Goal: Task Accomplishment & Management: Complete application form

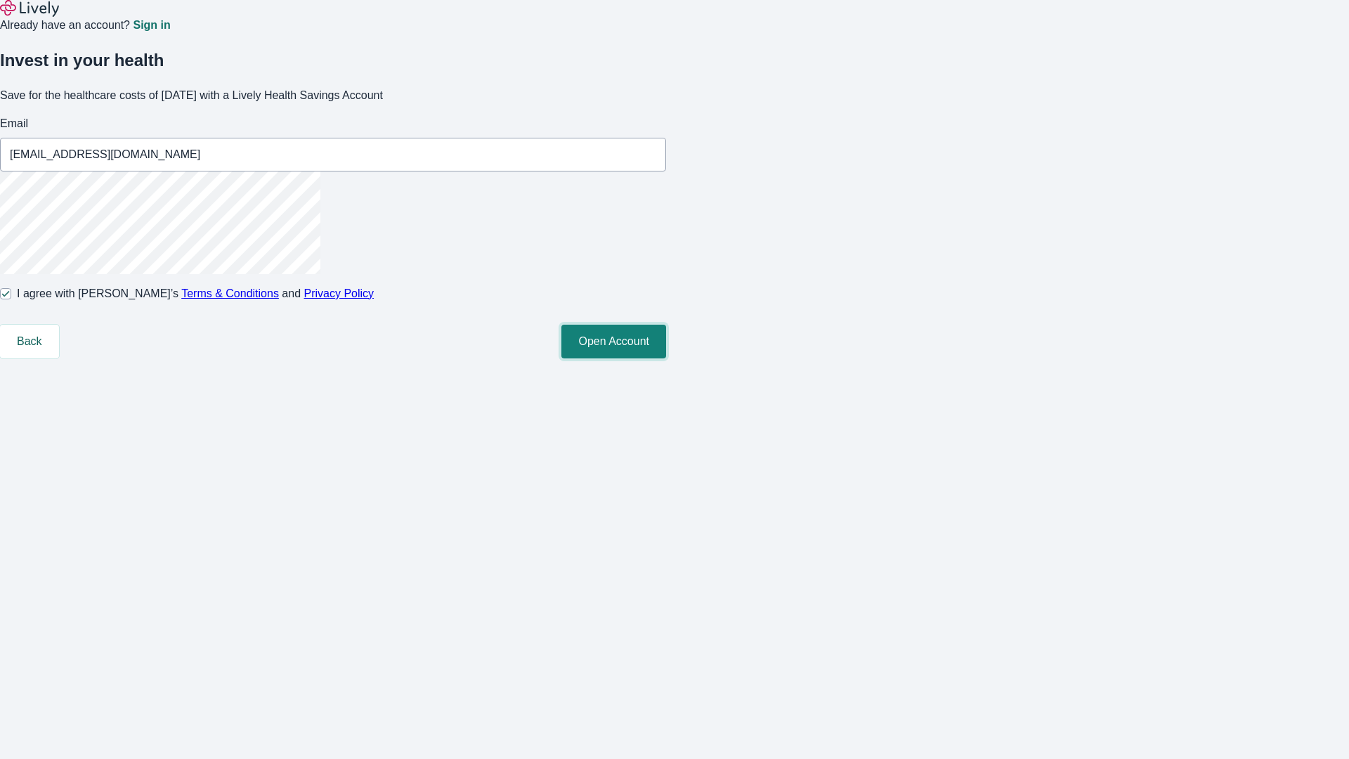
click at [666, 358] on button "Open Account" at bounding box center [614, 342] width 105 height 34
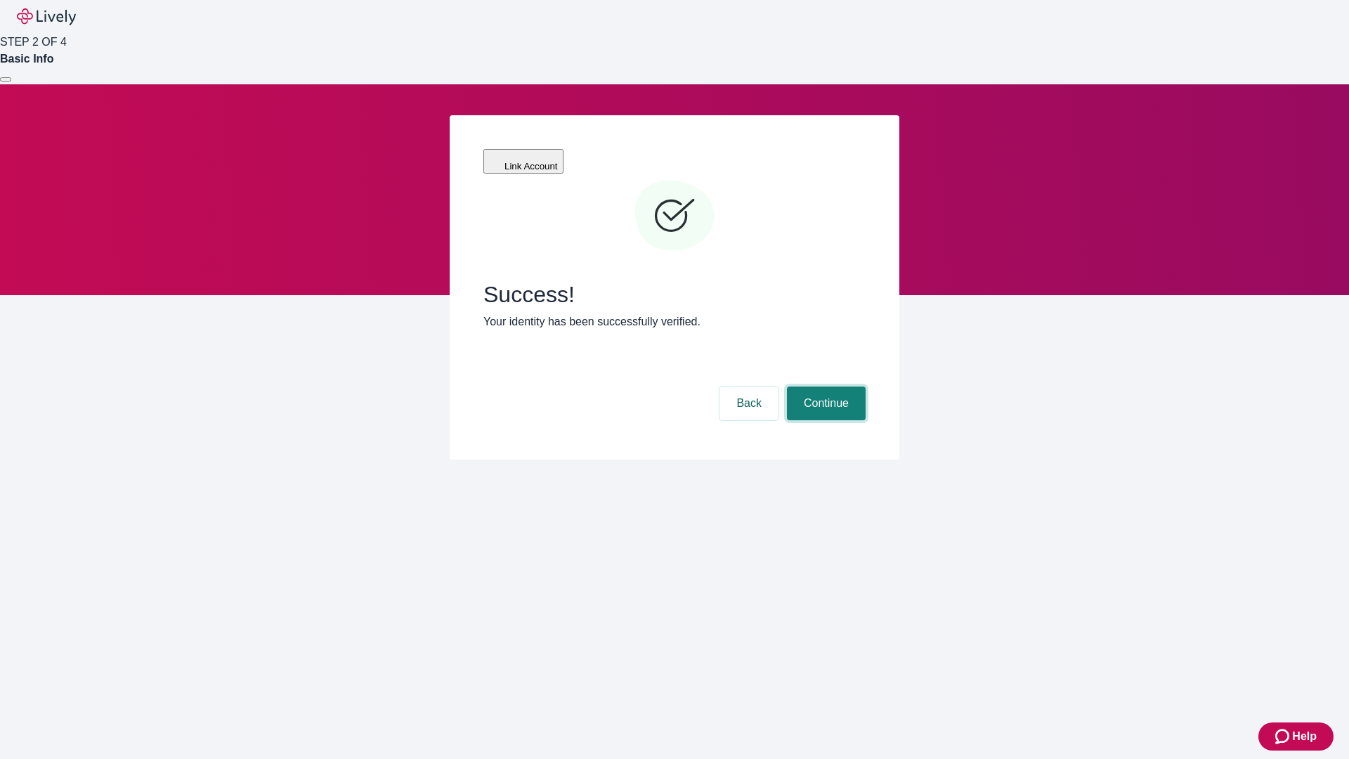
click at [824, 387] on button "Continue" at bounding box center [826, 404] width 79 height 34
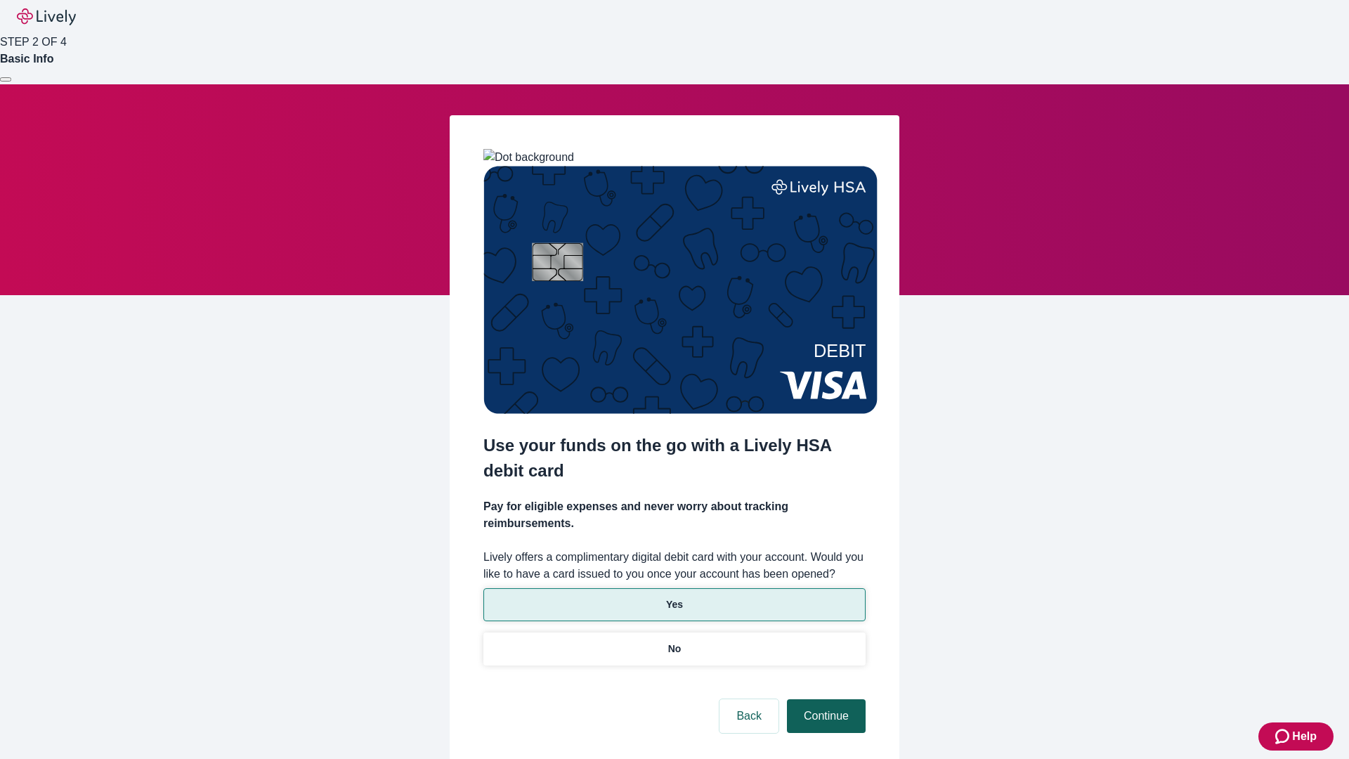
click at [674, 597] on p "Yes" at bounding box center [674, 604] width 17 height 15
click at [824, 699] on button "Continue" at bounding box center [826, 716] width 79 height 34
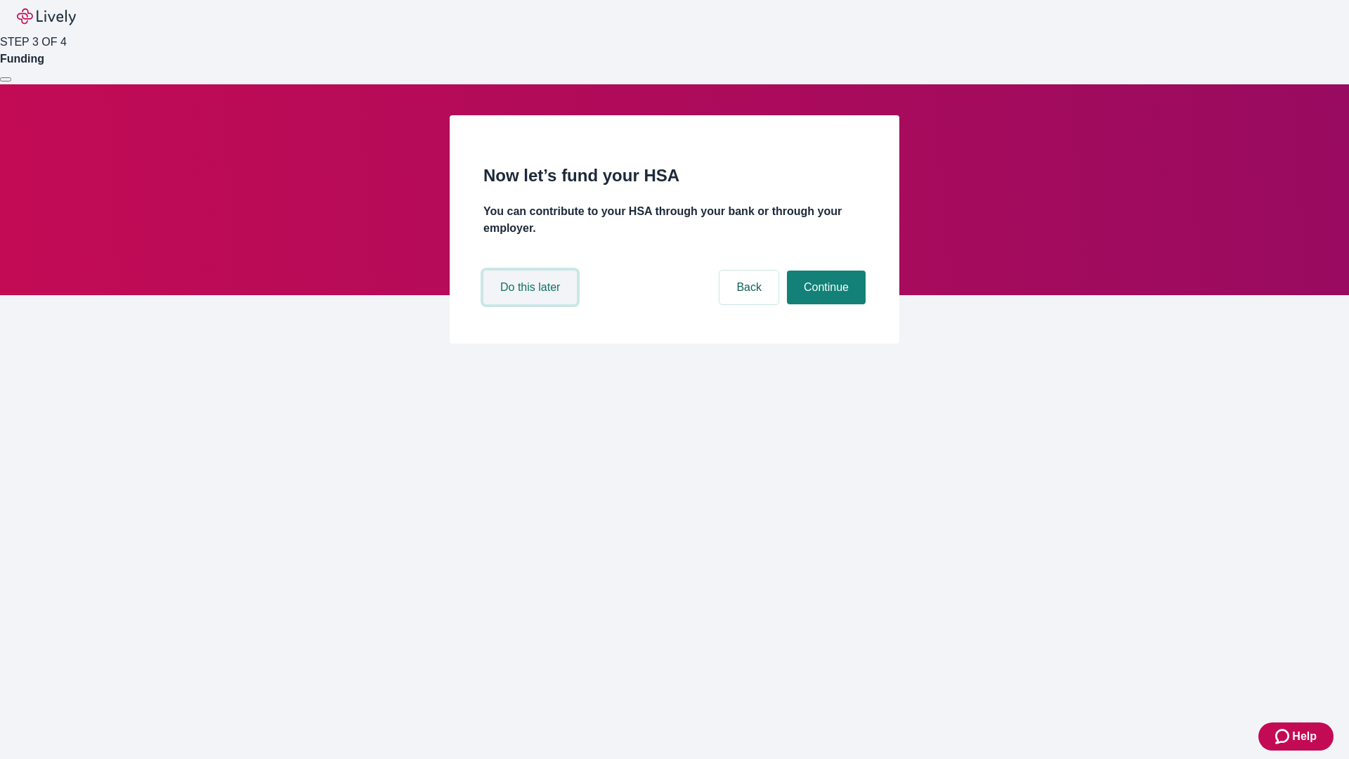
click at [532, 304] on button "Do this later" at bounding box center [530, 288] width 93 height 34
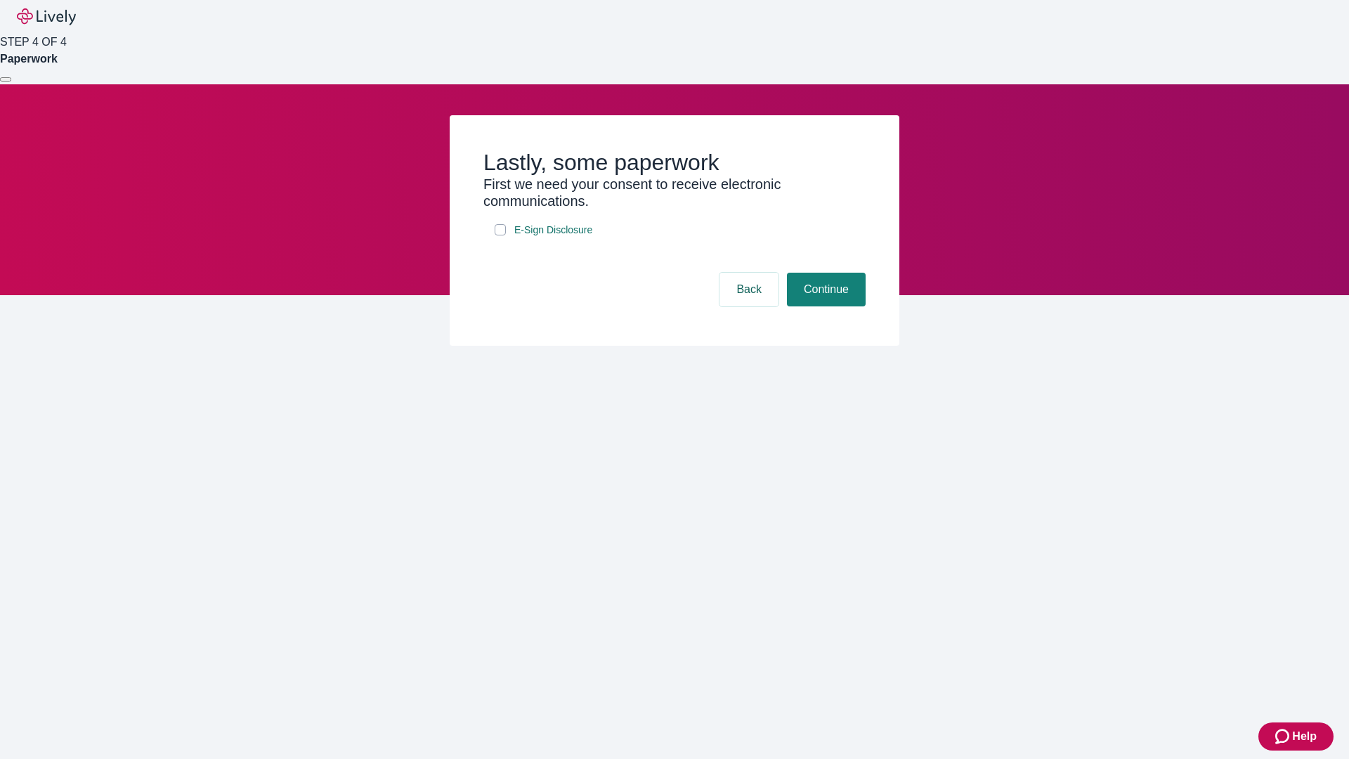
click at [500, 235] on input "E-Sign Disclosure" at bounding box center [500, 229] width 11 height 11
checkbox input "true"
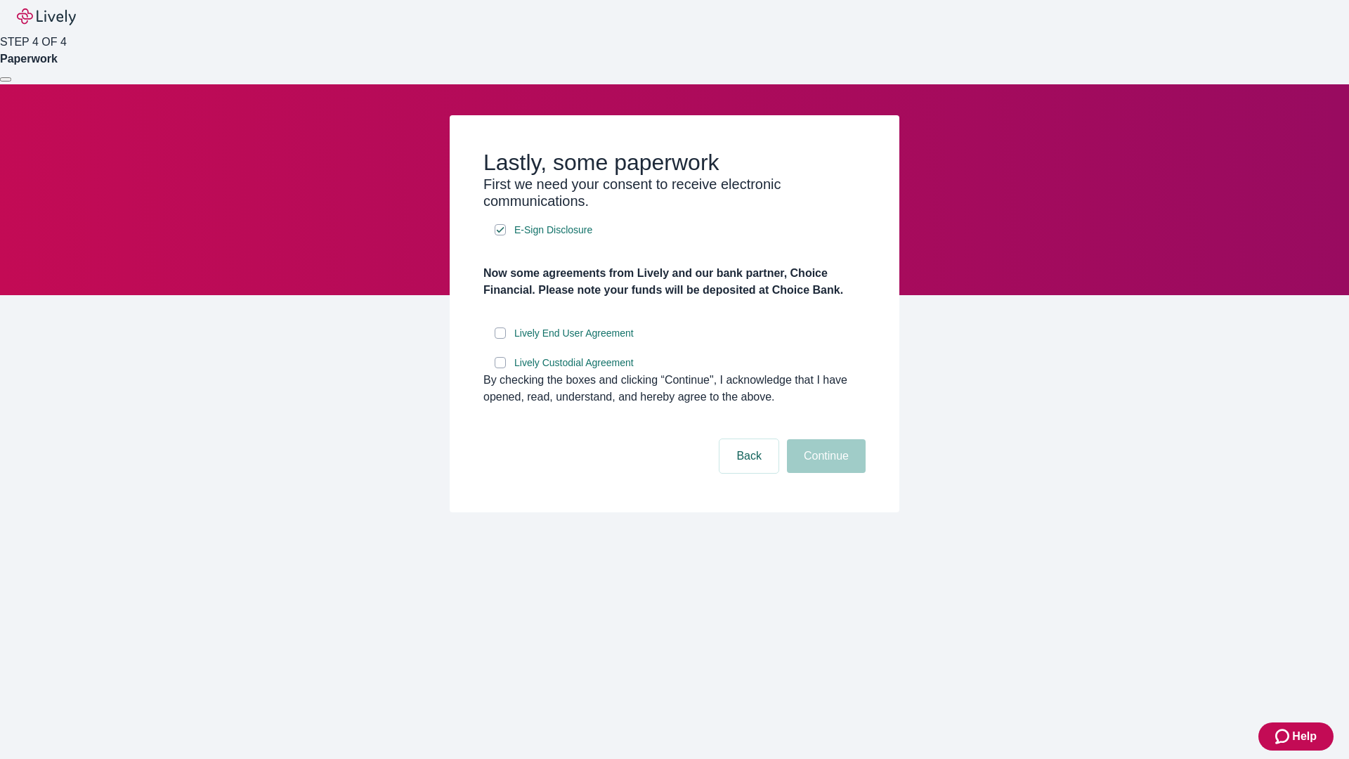
click at [500, 339] on input "Lively End User Agreement" at bounding box center [500, 333] width 11 height 11
checkbox input "true"
click at [500, 368] on input "Lively Custodial Agreement" at bounding box center [500, 362] width 11 height 11
checkbox input "true"
click at [824, 473] on button "Continue" at bounding box center [826, 456] width 79 height 34
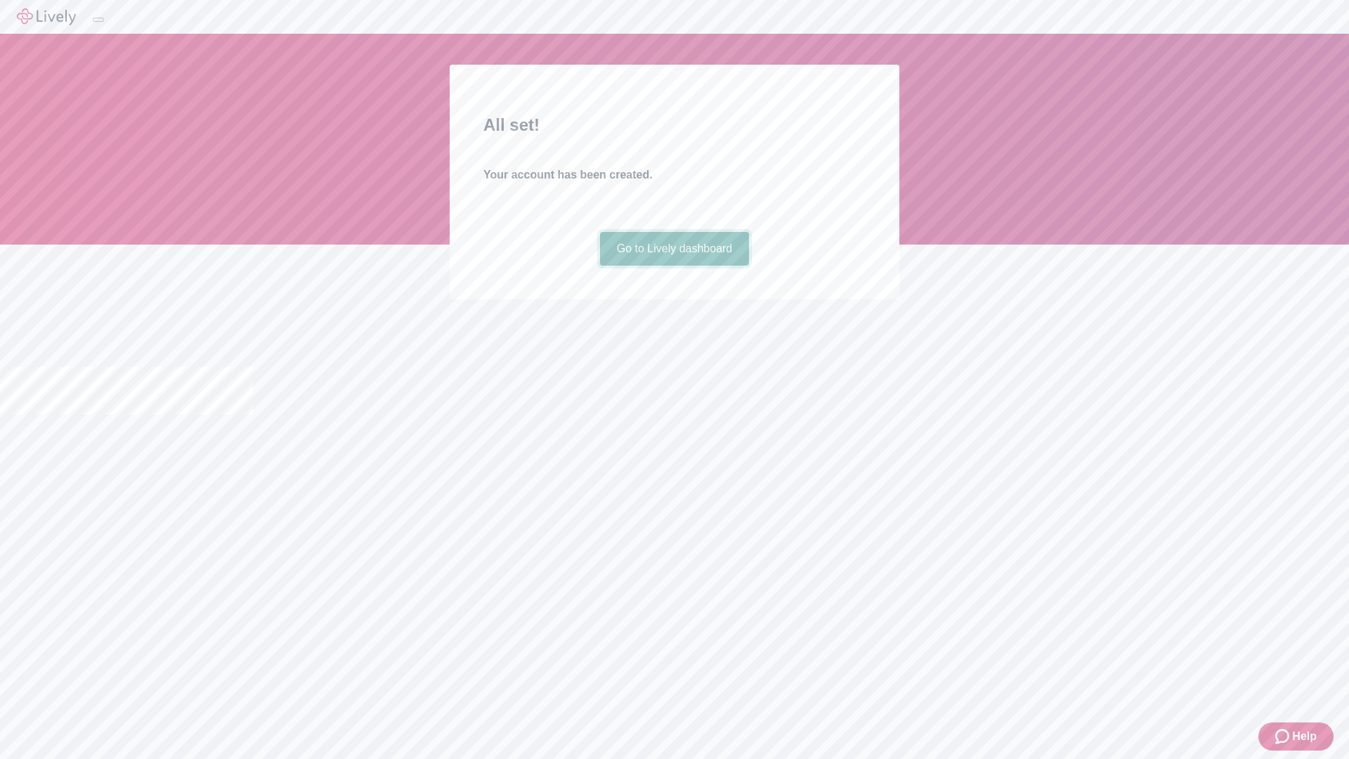
click at [674, 266] on link "Go to Lively dashboard" at bounding box center [675, 249] width 150 height 34
